Goal: Transaction & Acquisition: Purchase product/service

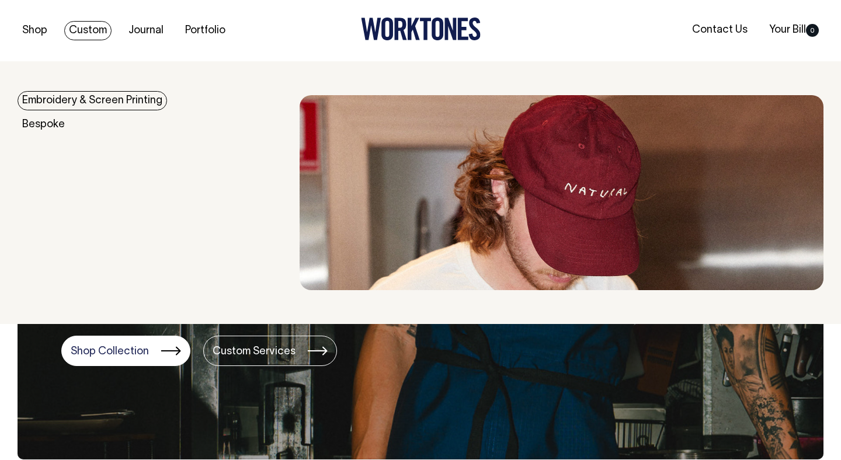
click at [90, 100] on link "Embroidery & Screen Printing" at bounding box center [92, 100] width 149 height 19
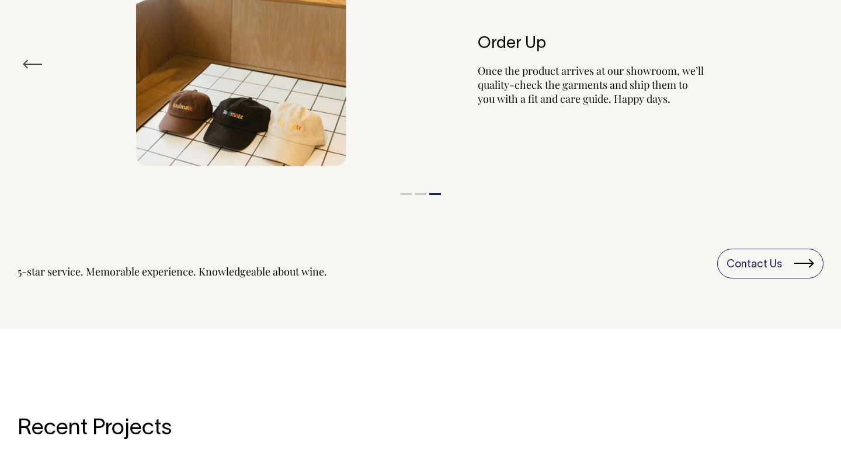
scroll to position [1369, 0]
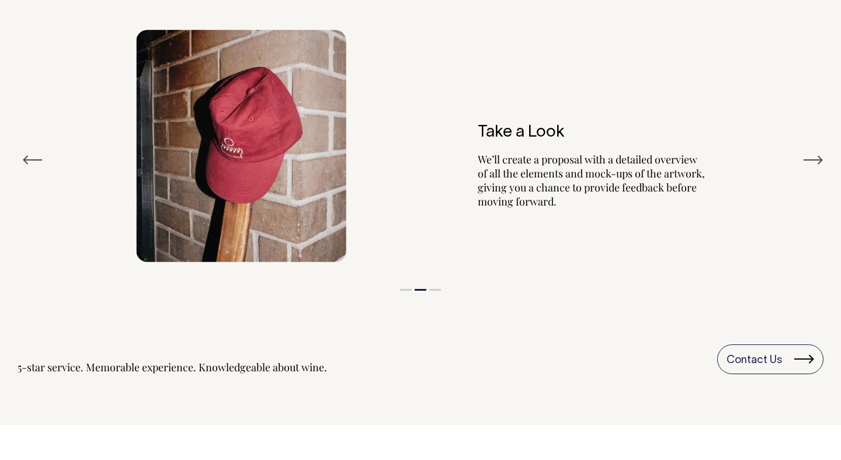
click at [36, 166] on button "Previous" at bounding box center [32, 160] width 21 height 18
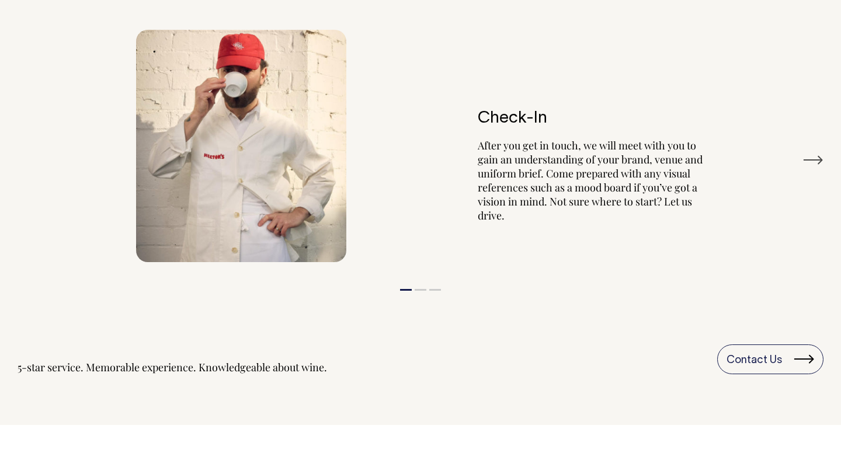
click at [814, 159] on button "Next" at bounding box center [812, 160] width 21 height 18
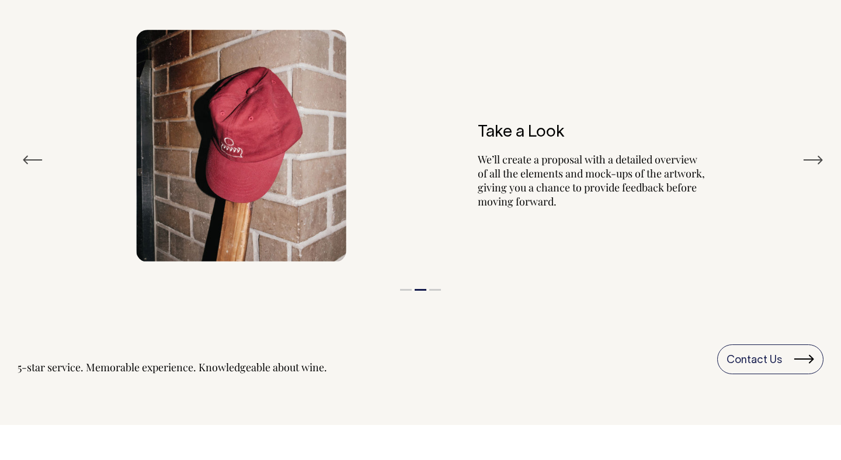
click at [814, 159] on button "Next" at bounding box center [812, 160] width 21 height 18
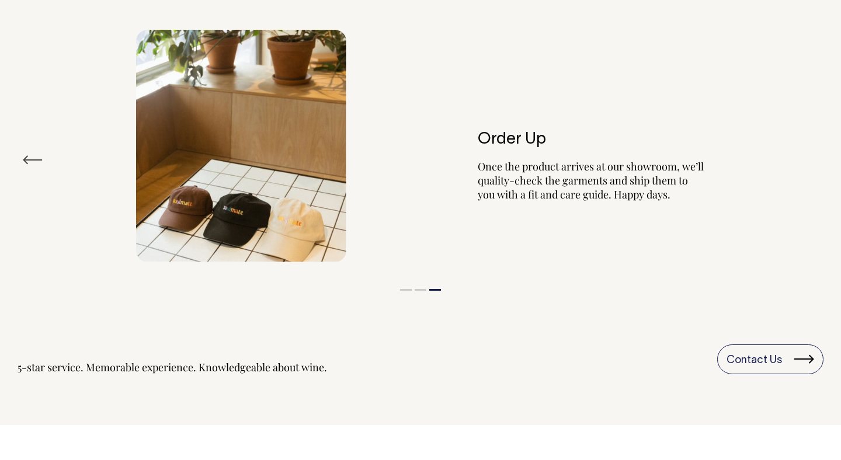
click at [814, 159] on div "Order Up Once the product arrives at our showroom, we’ll quality-check the garm…" at bounding box center [421, 145] width 806 height 267
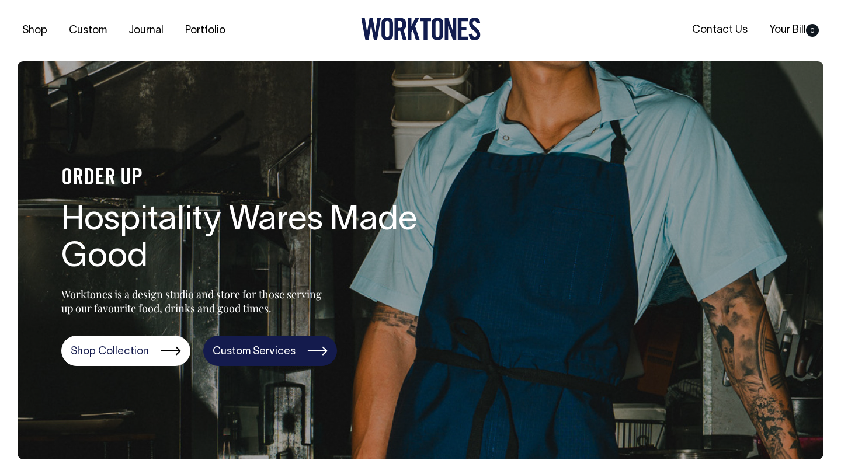
click at [256, 352] on link "Custom Services" at bounding box center [270, 351] width 134 height 30
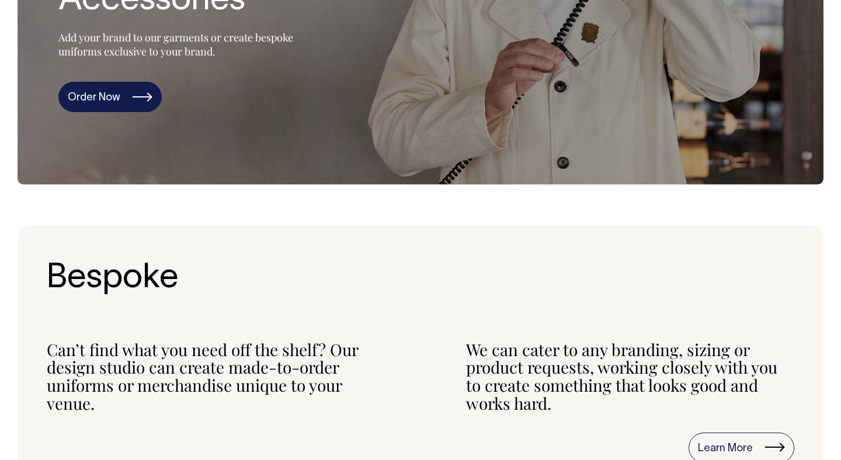
click at [118, 112] on link "Order Now" at bounding box center [109, 97] width 103 height 30
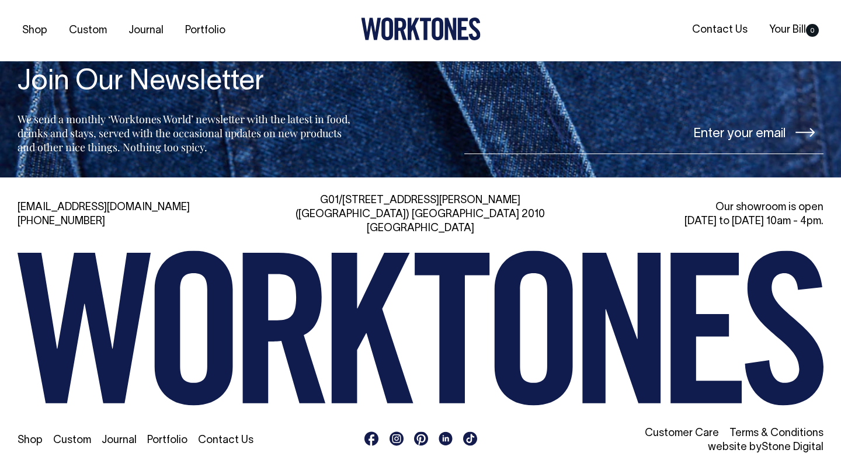
scroll to position [4920, 0]
